Goal: Book appointment/travel/reservation

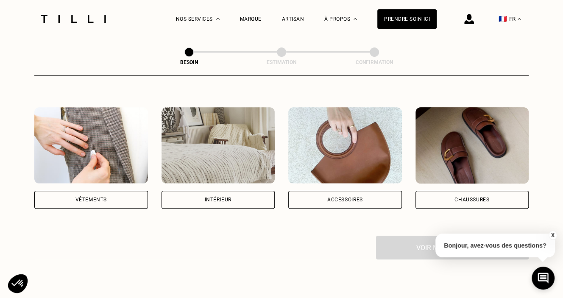
scroll to position [158, 0]
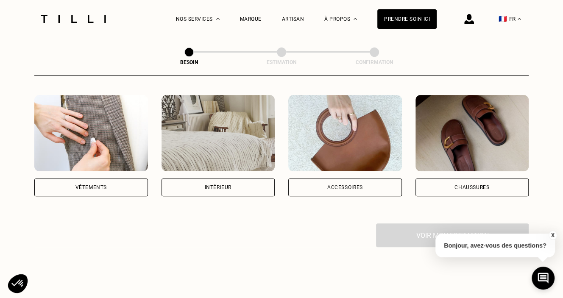
click at [105, 185] on div "Vêtements" at bounding box center [91, 187] width 31 height 5
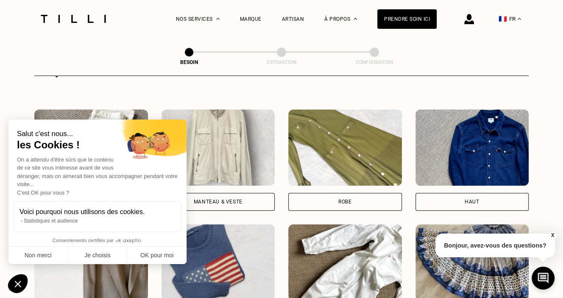
scroll to position [429, 0]
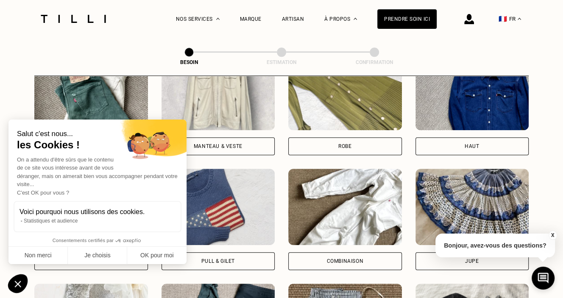
click at [229, 145] on div "Manteau & Veste" at bounding box center [219, 146] width 114 height 18
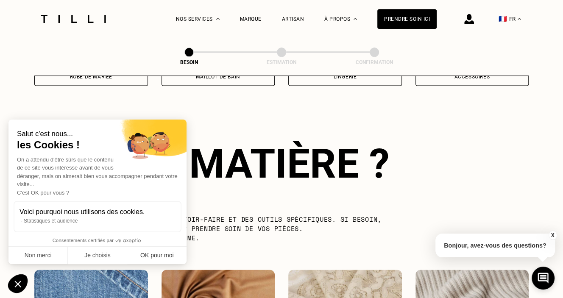
scroll to position [737, 0]
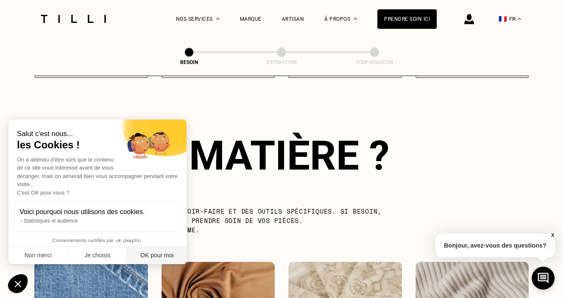
click at [169, 253] on button "OK pour moi" at bounding box center [156, 256] width 59 height 18
checkbox input "true"
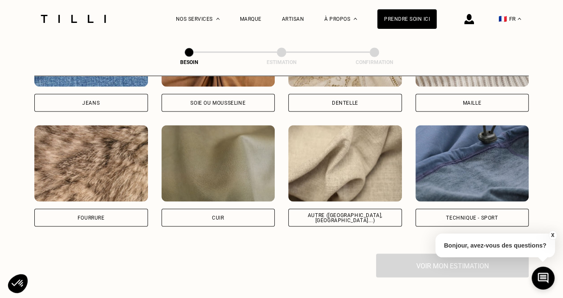
scroll to position [992, 0]
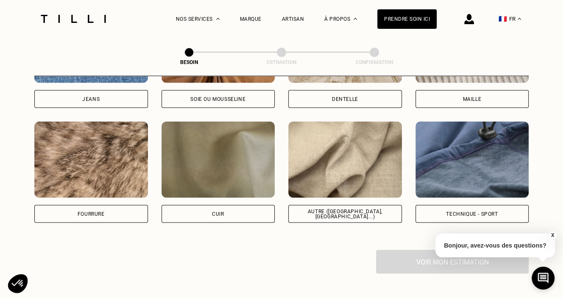
click at [470, 210] on div "Technique - Sport" at bounding box center [473, 214] width 114 height 18
select select "FR"
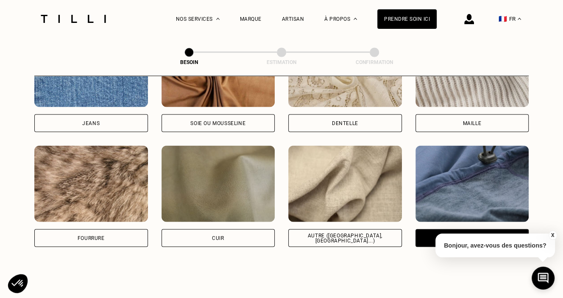
scroll to position [968, 0]
click at [337, 233] on div "Autre ([GEOGRAPHIC_DATA], [GEOGRAPHIC_DATA]...)" at bounding box center [345, 238] width 99 height 10
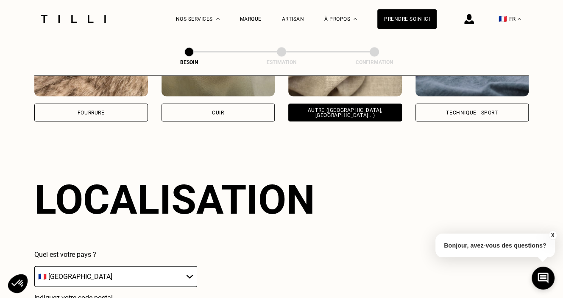
scroll to position [1015, 0]
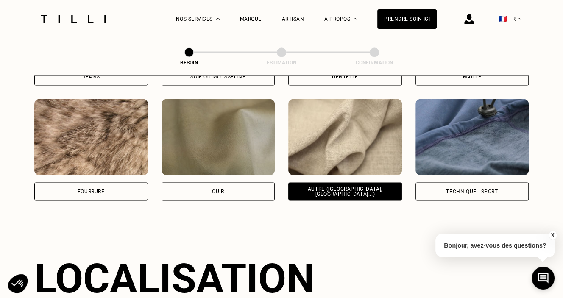
click at [435, 185] on div "Technique - Sport" at bounding box center [473, 191] width 114 height 18
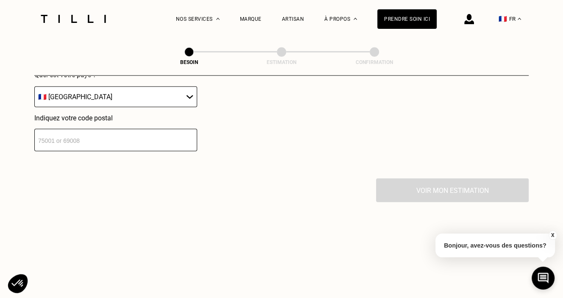
scroll to position [1212, 0]
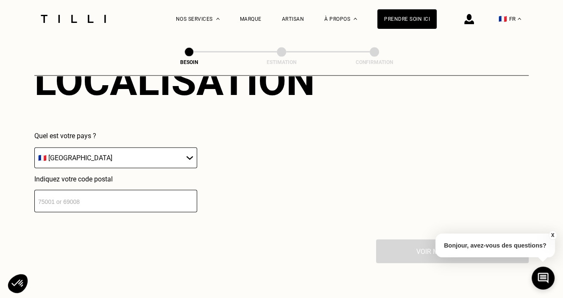
click at [136, 196] on input "number" at bounding box center [115, 201] width 163 height 22
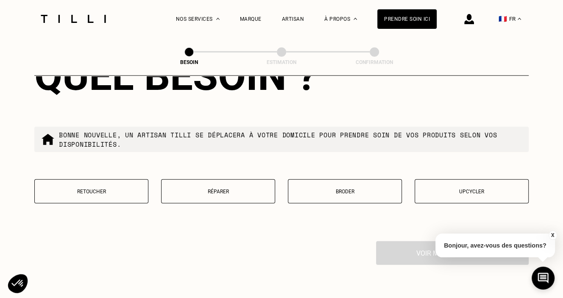
scroll to position [1429, 0]
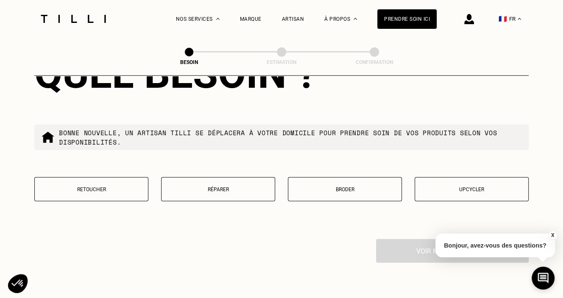
type input "75011"
click at [196, 187] on p "Réparer" at bounding box center [218, 190] width 105 height 6
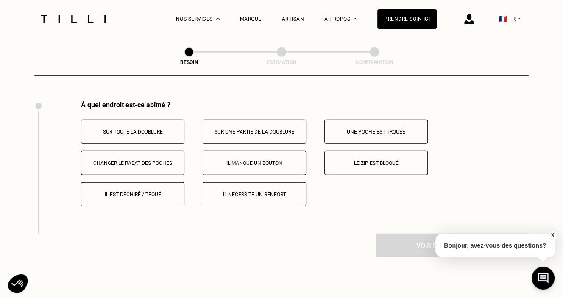
scroll to position [1567, 0]
click at [150, 191] on p "Il est déchiré / troué" at bounding box center [133, 194] width 94 height 6
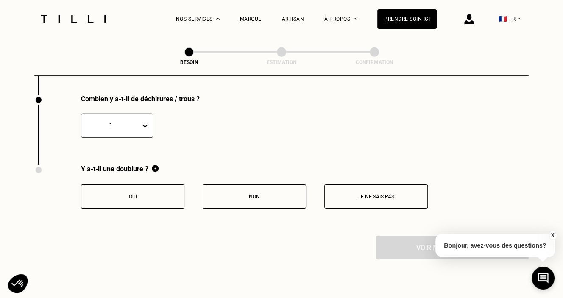
scroll to position [1707, 0]
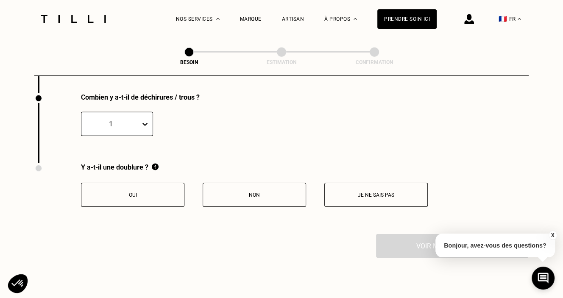
click at [269, 199] on button "Non" at bounding box center [254, 195] width 103 height 24
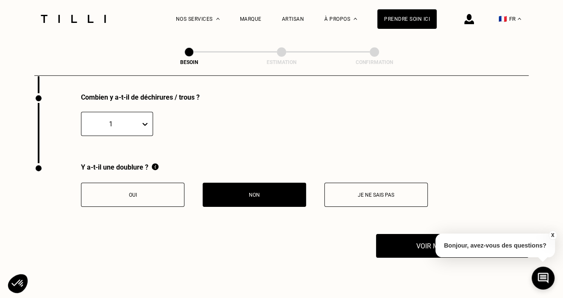
click at [360, 196] on button "Je ne sais pas" at bounding box center [375, 195] width 103 height 24
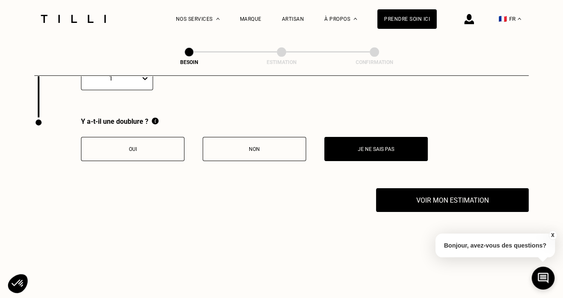
scroll to position [1753, 0]
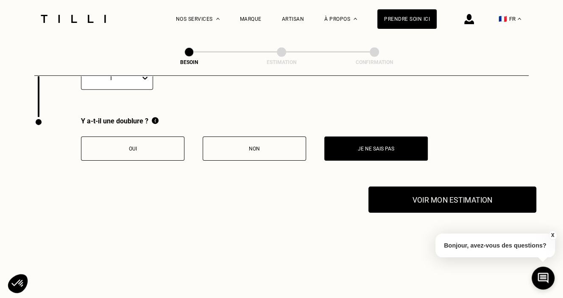
click at [404, 187] on button "Voir mon estimation" at bounding box center [453, 200] width 168 height 26
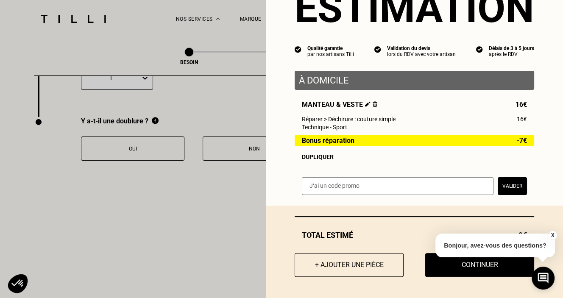
scroll to position [45, 0]
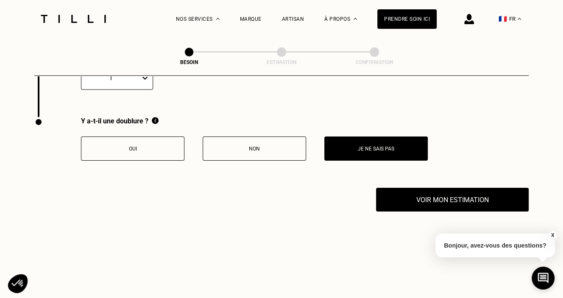
click at [553, 233] on button "X" at bounding box center [552, 235] width 8 height 9
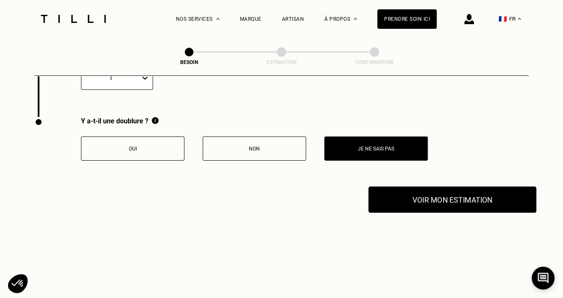
click at [417, 201] on button "Voir mon estimation" at bounding box center [453, 200] width 168 height 26
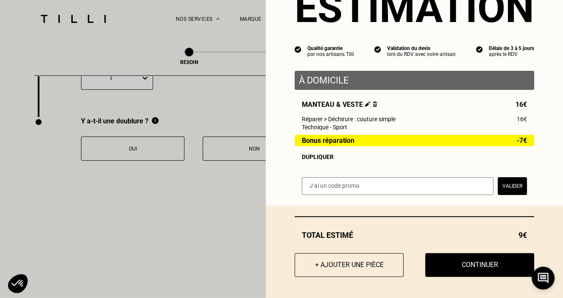
scroll to position [1798, 0]
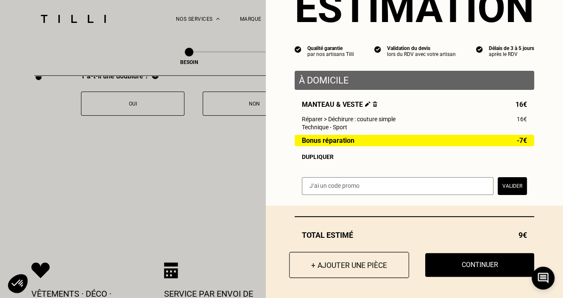
click at [352, 271] on button "+ Ajouter une pièce" at bounding box center [349, 265] width 120 height 26
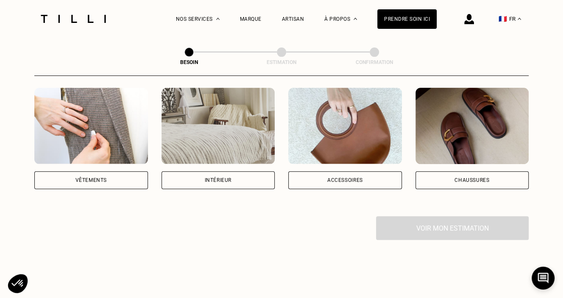
scroll to position [176, 0]
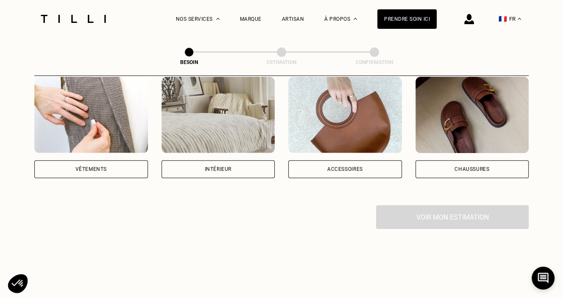
click at [77, 160] on div "Vêtements" at bounding box center [91, 169] width 114 height 18
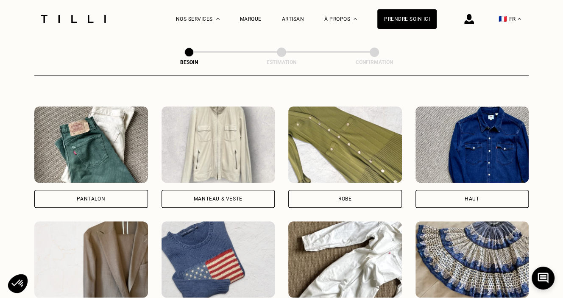
scroll to position [386, 0]
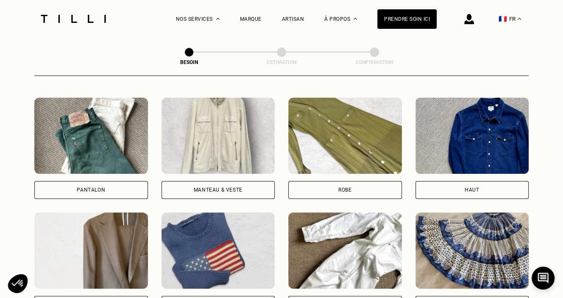
click at [114, 183] on div "Pantalon" at bounding box center [91, 190] width 114 height 18
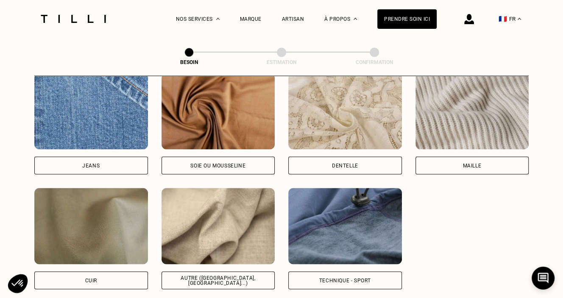
scroll to position [927, 0]
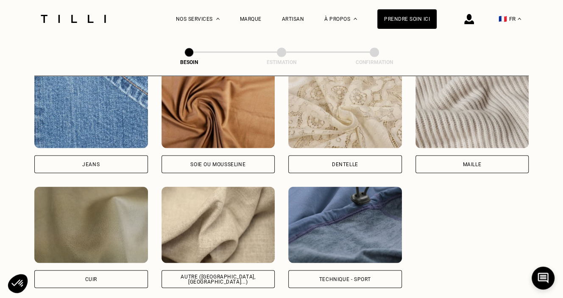
click at [223, 274] on div "Autre ([GEOGRAPHIC_DATA], [GEOGRAPHIC_DATA]...)" at bounding box center [218, 279] width 99 height 10
select select "FR"
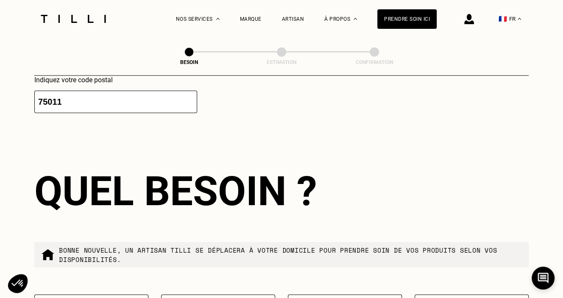
scroll to position [1404, 0]
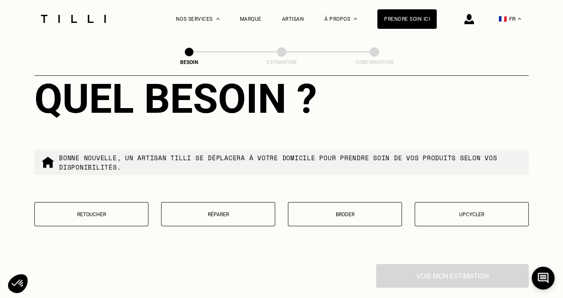
click at [216, 212] on p "Réparer" at bounding box center [218, 215] width 105 height 6
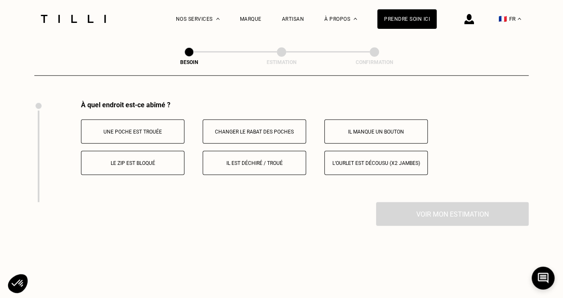
scroll to position [1567, 0]
click at [252, 160] on p "Il est déchiré / troué" at bounding box center [254, 163] width 94 height 6
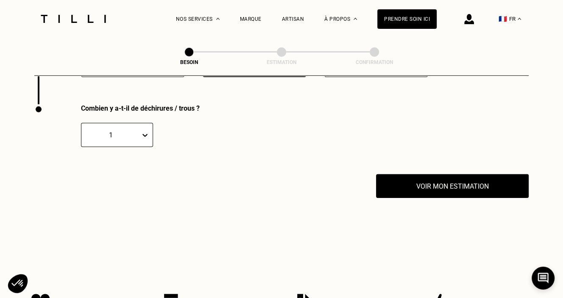
scroll to position [1669, 0]
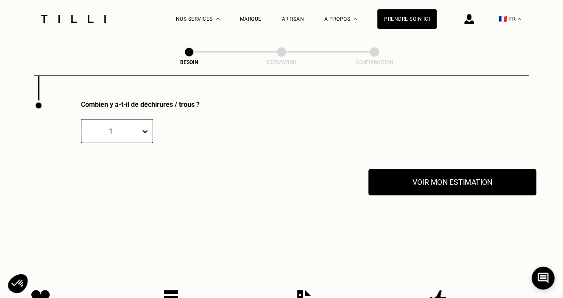
click at [398, 179] on button "Voir mon estimation" at bounding box center [453, 182] width 168 height 26
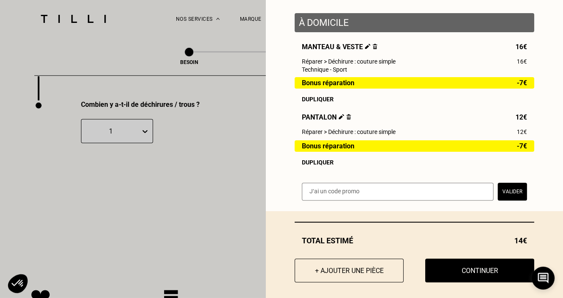
scroll to position [109, 0]
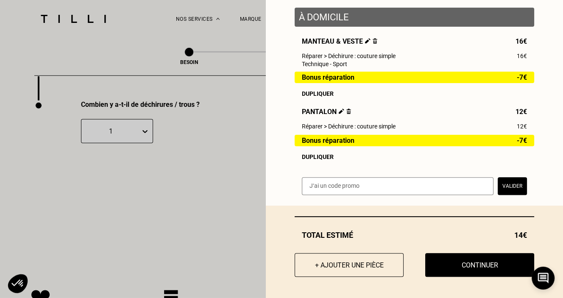
click at [320, 160] on div "Dupliquer" at bounding box center [414, 157] width 225 height 7
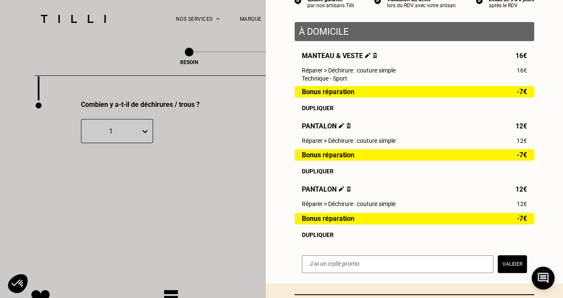
scroll to position [174, 0]
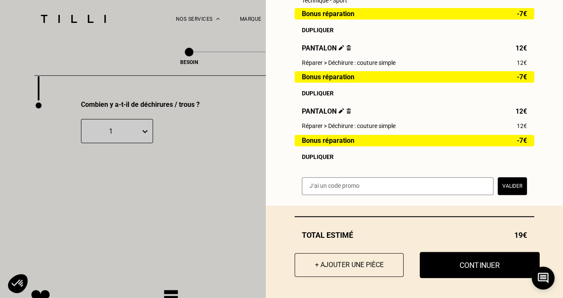
click at [461, 259] on button "Continuer" at bounding box center [480, 265] width 120 height 26
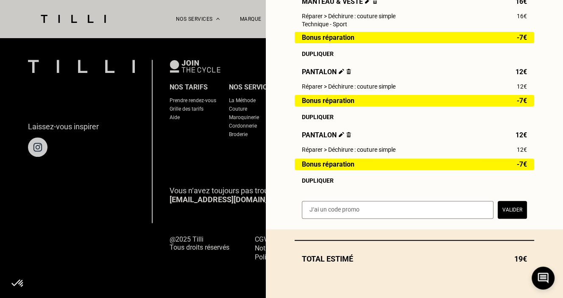
scroll to position [560, 0]
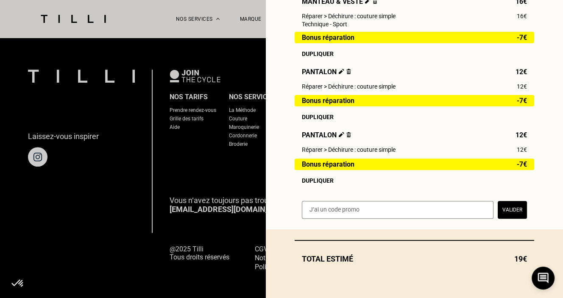
select select "FR"
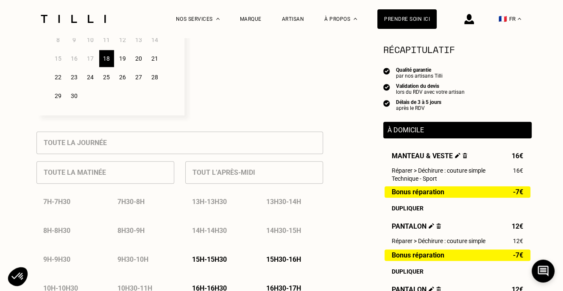
scroll to position [243, 0]
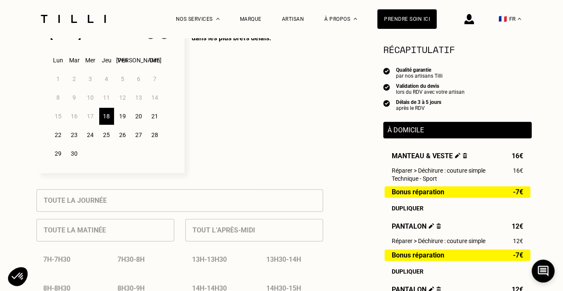
click at [61, 137] on div "22" at bounding box center [58, 134] width 15 height 17
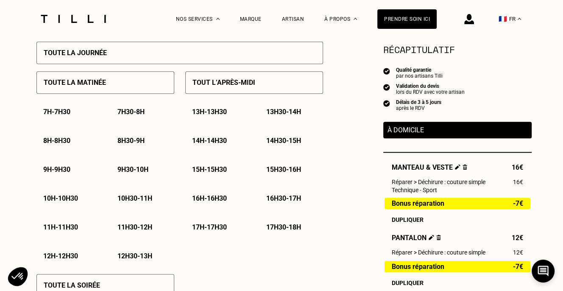
scroll to position [389, 0]
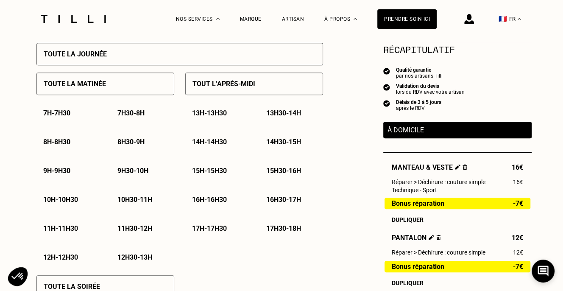
click at [227, 204] on p "16h - 16h30" at bounding box center [209, 200] width 35 height 8
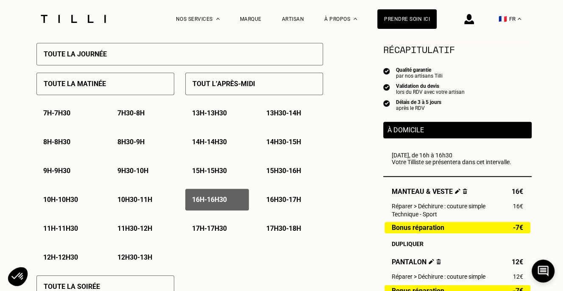
click at [266, 204] on div "16h30 - 17h" at bounding box center [292, 200] width 64 height 22
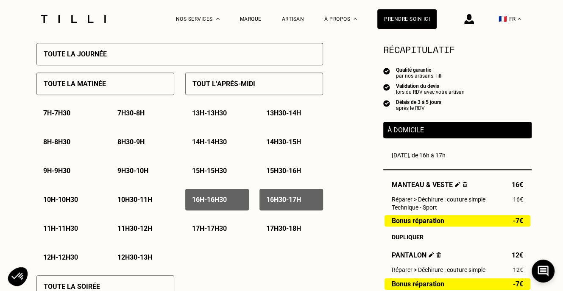
drag, startPoint x: 266, startPoint y: 204, endPoint x: 217, endPoint y: 176, distance: 55.5
click at [217, 175] on p "15h - 15h30" at bounding box center [209, 171] width 35 height 8
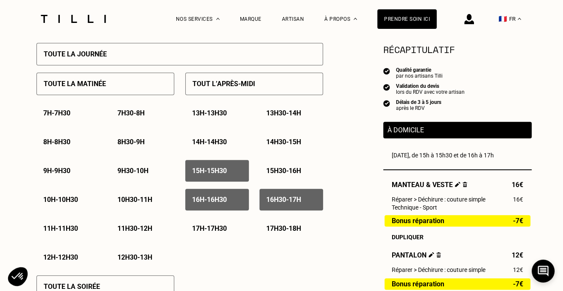
click at [268, 180] on div "15h30 - 16h" at bounding box center [292, 171] width 64 height 22
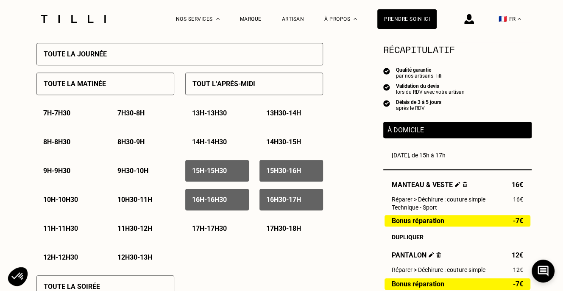
click at [217, 146] on p "14h - 14h30" at bounding box center [209, 142] width 35 height 8
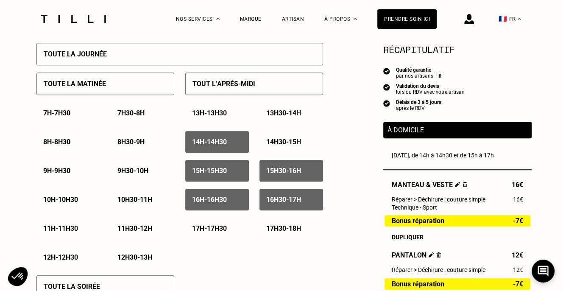
click at [216, 150] on div "14h - 14h30" at bounding box center [217, 142] width 64 height 22
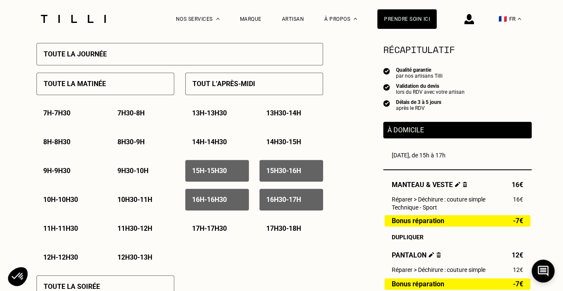
click at [274, 148] on div "14h30 - 15h" at bounding box center [292, 142] width 64 height 22
click at [285, 151] on div "14h30 - 15h" at bounding box center [292, 142] width 64 height 22
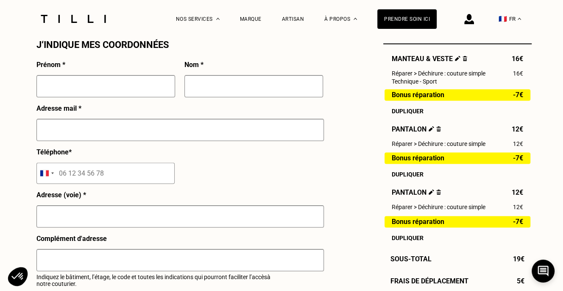
scroll to position [784, 0]
click at [132, 97] on input "text" at bounding box center [105, 86] width 139 height 22
type input "[PERSON_NAME]"
type input "Allez"
type input "[PERSON_NAME][EMAIL_ADDRESS][DOMAIN_NAME]"
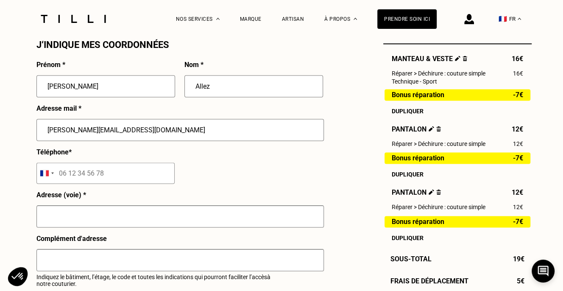
type input "06 68 89 42 33"
type input "[STREET_ADDRESS]"
type input "[GEOGRAPHIC_DATA]"
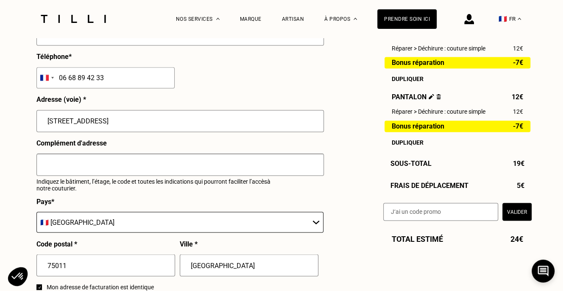
drag, startPoint x: 158, startPoint y: 124, endPoint x: 17, endPoint y: 114, distance: 141.2
type input "[STREET_ADDRESS][PERSON_NAME]"
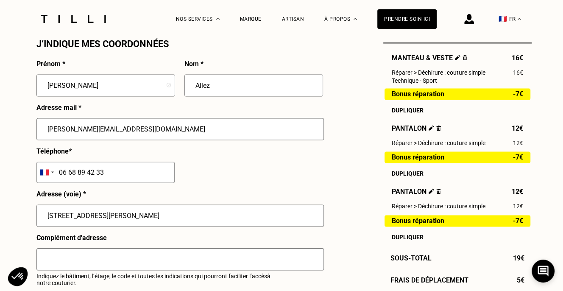
scroll to position [961, 0]
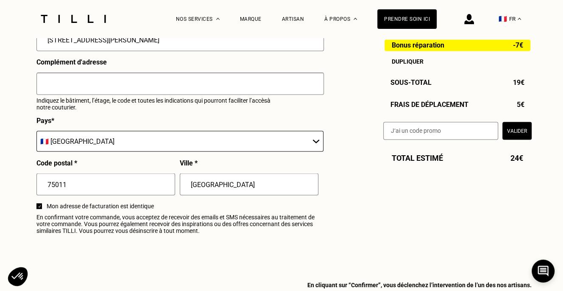
click at [107, 82] on input "text" at bounding box center [180, 84] width 288 height 22
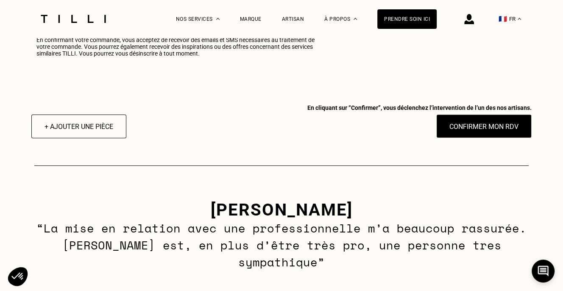
scroll to position [1140, 0]
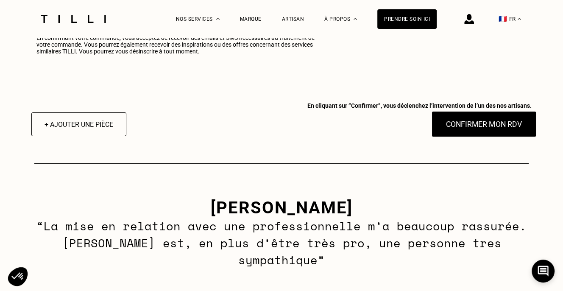
type input "Code 59V0 / Interphone Gastine / 2e étage"
click at [478, 137] on button "Confirmer mon RDV" at bounding box center [484, 124] width 105 height 26
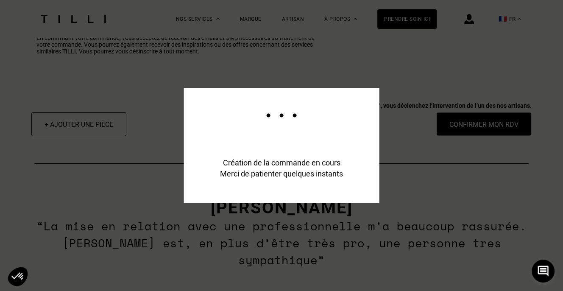
type input "[EMAIL_ADDRESS][DOMAIN_NAME]"
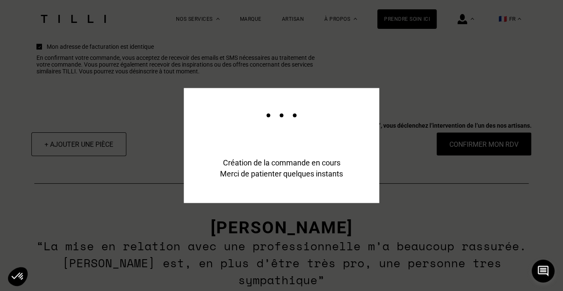
scroll to position [1160, 0]
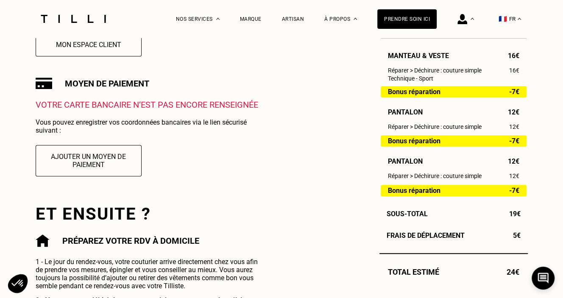
scroll to position [209, 0]
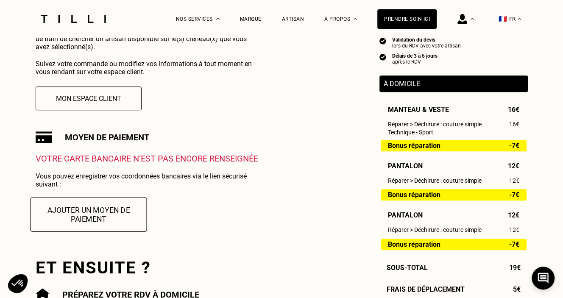
click at [113, 216] on button "Ajouter un moyen de paiement" at bounding box center [88, 214] width 117 height 34
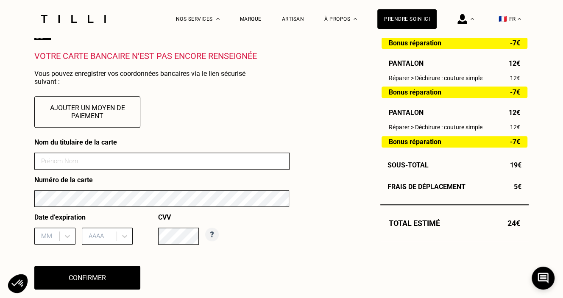
scroll to position [313, 0]
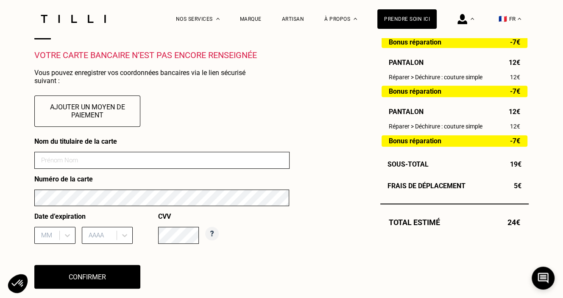
click at [84, 162] on input at bounding box center [161, 160] width 255 height 17
type input "[PERSON_NAME]"
type input "03"
type input "2026"
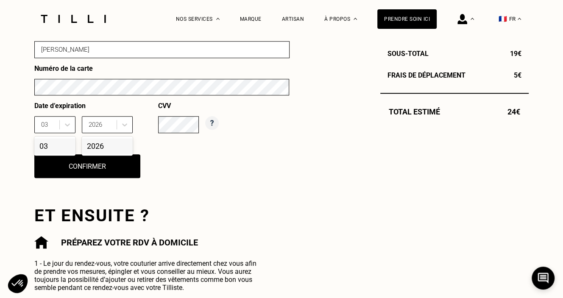
scroll to position [423, 0]
click at [116, 173] on button "Confirmer" at bounding box center [87, 166] width 117 height 26
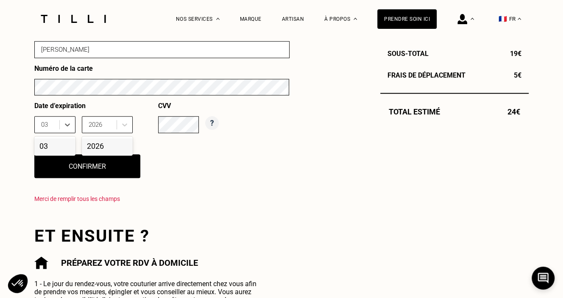
click at [63, 145] on div "03" at bounding box center [54, 146] width 41 height 16
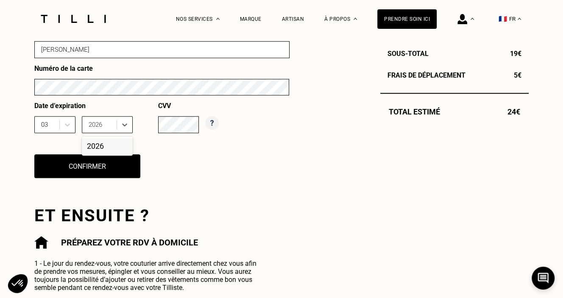
click at [111, 148] on div "2026" at bounding box center [107, 146] width 51 height 16
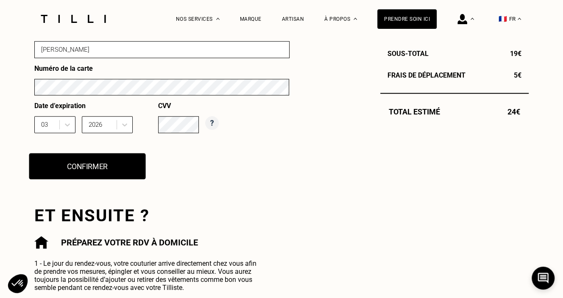
click at [100, 172] on button "Confirmer" at bounding box center [87, 166] width 117 height 26
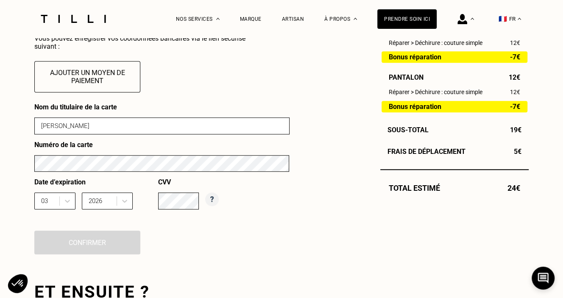
scroll to position [350, 0]
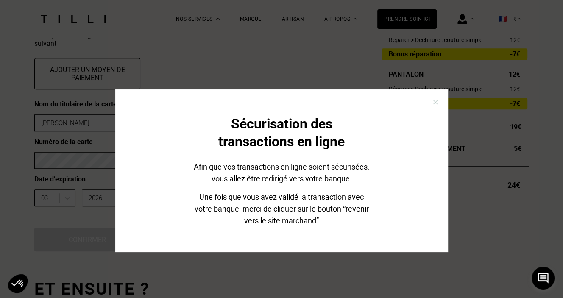
click at [134, 179] on div "Sécurisation des transactions en ligne Afin que vos transactions en ligne soien…" at bounding box center [281, 170] width 333 height 163
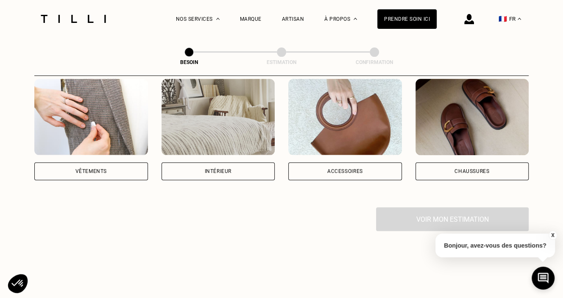
scroll to position [175, 0]
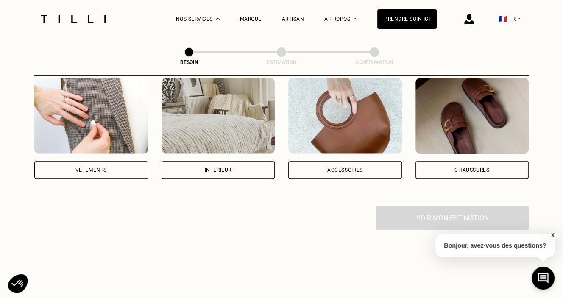
click at [230, 168] on div "Intérieur" at bounding box center [218, 170] width 27 height 5
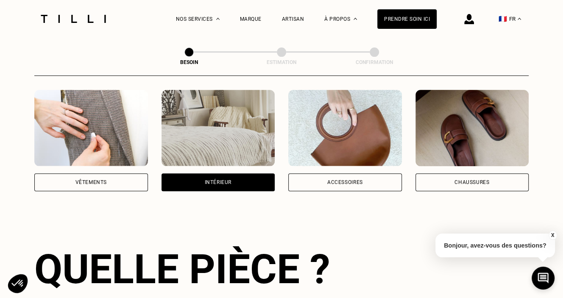
scroll to position [120, 0]
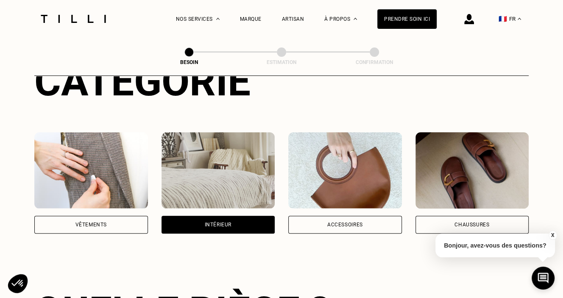
click at [447, 216] on div "Chaussures" at bounding box center [473, 225] width 114 height 18
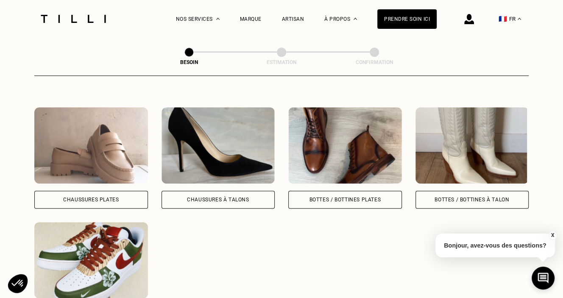
scroll to position [375, 0]
click at [453, 198] on div "Bottes / Bottines à talon" at bounding box center [472, 200] width 75 height 5
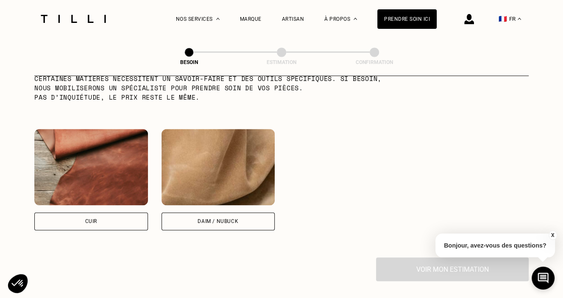
scroll to position [772, 0]
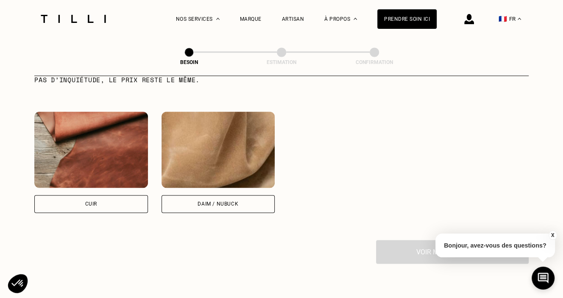
click at [120, 199] on div "Cuir" at bounding box center [91, 204] width 114 height 18
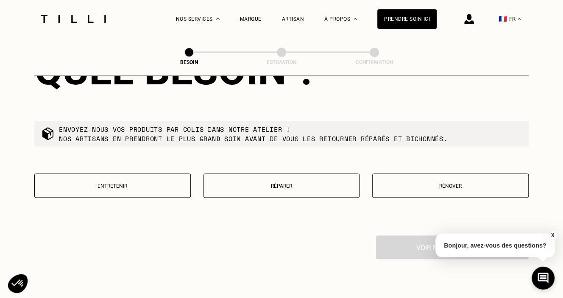
scroll to position [996, 0]
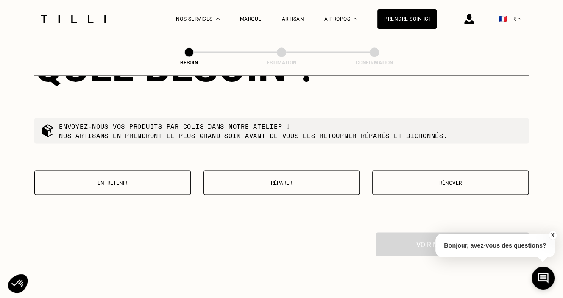
click at [299, 180] on p "Réparer" at bounding box center [281, 183] width 147 height 6
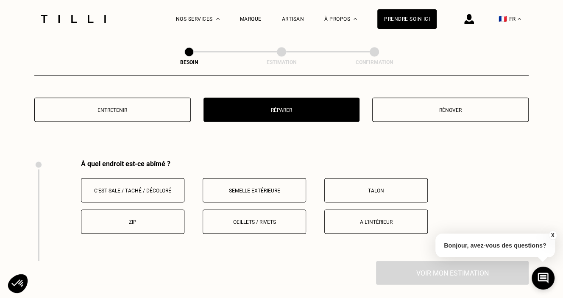
scroll to position [1061, 0]
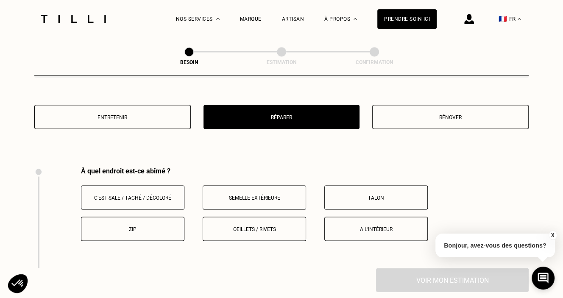
click at [351, 196] on button "Talon" at bounding box center [375, 198] width 103 height 24
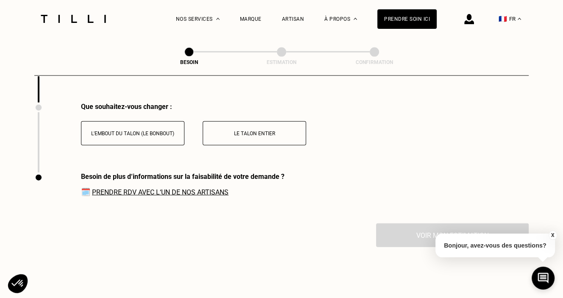
scroll to position [1236, 0]
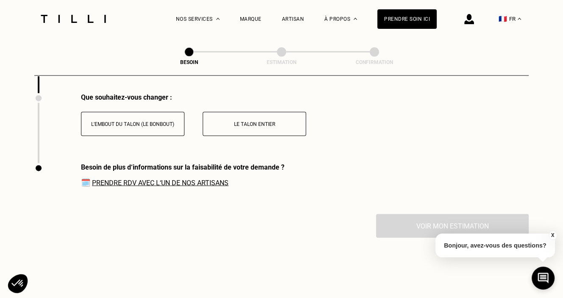
click at [154, 123] on button "L'embout du talon (le bonbout)" at bounding box center [132, 124] width 103 height 24
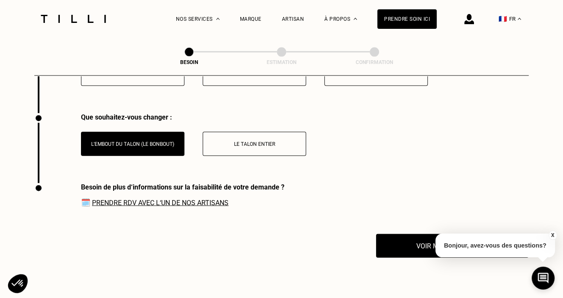
scroll to position [1216, 0]
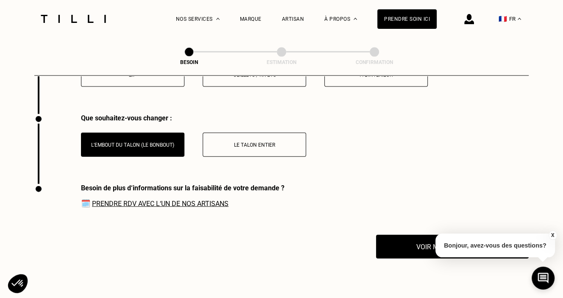
click at [436, 252] on p "Bonjour, avez-vous des questions?" at bounding box center [496, 246] width 120 height 24
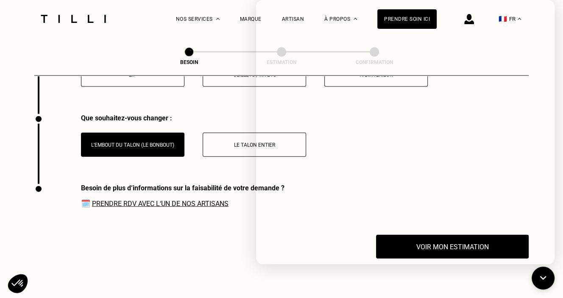
click at [542, 275] on icon at bounding box center [544, 278] width 14 height 22
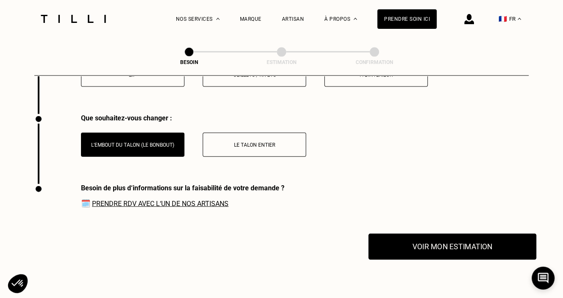
click at [451, 246] on button "Voir mon estimation" at bounding box center [453, 247] width 168 height 26
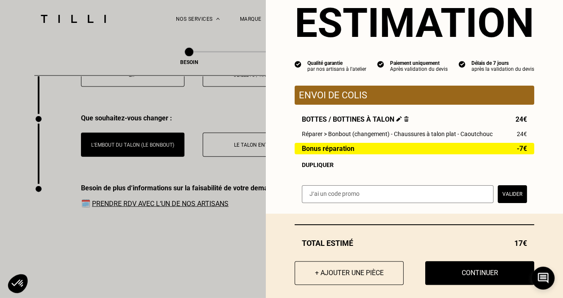
scroll to position [38, 0]
